Goal: Obtain resource: Download file/media

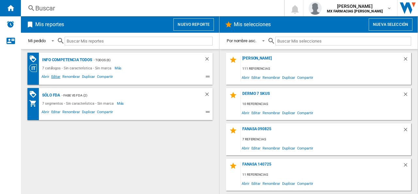
click at [56, 76] on span "Editar" at bounding box center [55, 77] width 11 height 8
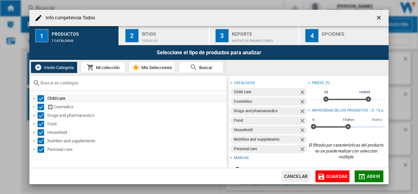
click at [34, 97] on div at bounding box center [34, 98] width 7 height 7
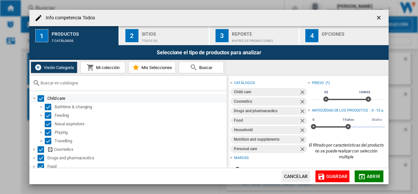
click at [34, 97] on div at bounding box center [34, 98] width 7 height 7
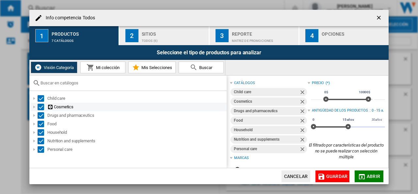
click at [34, 107] on div at bounding box center [34, 107] width 7 height 7
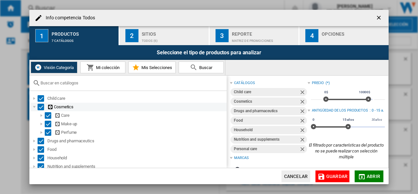
click at [34, 107] on div at bounding box center [34, 107] width 7 height 7
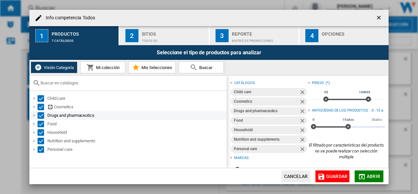
click at [34, 115] on div at bounding box center [34, 115] width 7 height 7
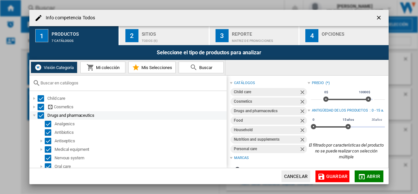
click at [34, 115] on div at bounding box center [34, 115] width 7 height 7
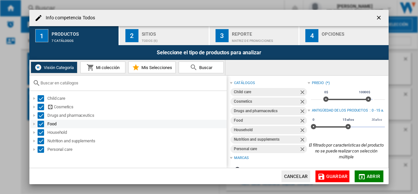
click at [35, 124] on div at bounding box center [34, 123] width 7 height 7
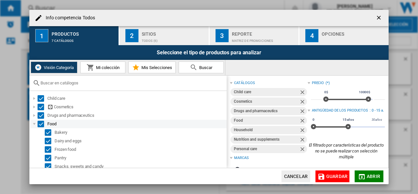
click at [35, 124] on div at bounding box center [34, 123] width 7 height 7
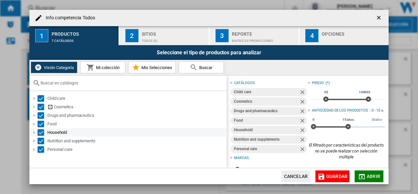
click at [35, 132] on div at bounding box center [34, 132] width 7 height 7
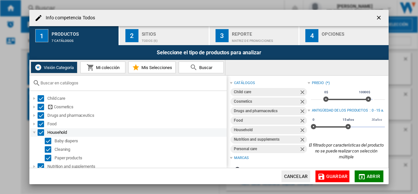
click at [35, 132] on div at bounding box center [34, 132] width 7 height 7
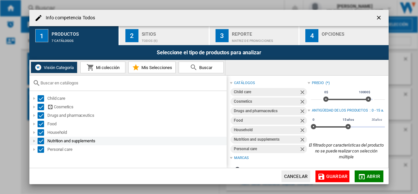
click at [35, 140] on div at bounding box center [34, 140] width 7 height 7
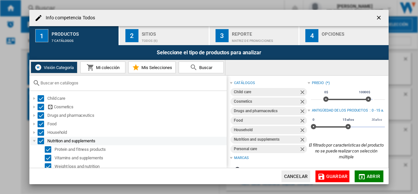
click at [35, 140] on div at bounding box center [34, 140] width 7 height 7
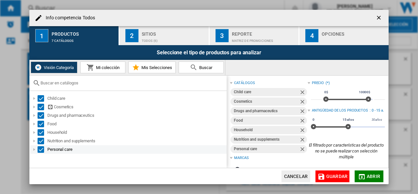
click at [35, 150] on div at bounding box center [34, 149] width 7 height 7
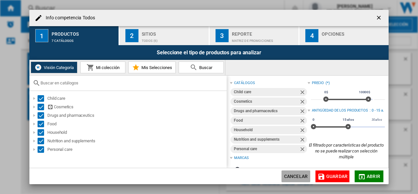
click at [298, 175] on button "Cancelar" at bounding box center [295, 176] width 29 height 12
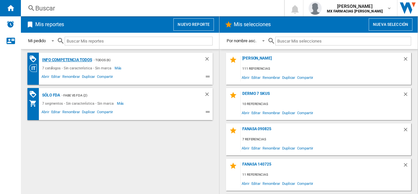
click at [71, 59] on div "Info competencia Todos" at bounding box center [66, 60] width 52 height 8
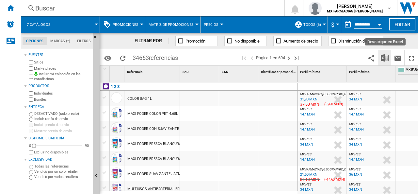
click at [386, 58] on img "Descargar en Excel" at bounding box center [385, 58] width 8 height 8
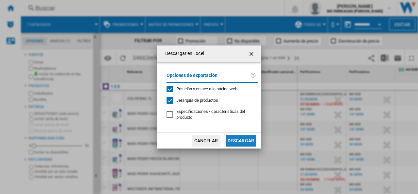
click at [240, 139] on button "Descargar" at bounding box center [241, 141] width 30 height 12
